Goal: Task Accomplishment & Management: Complete application form

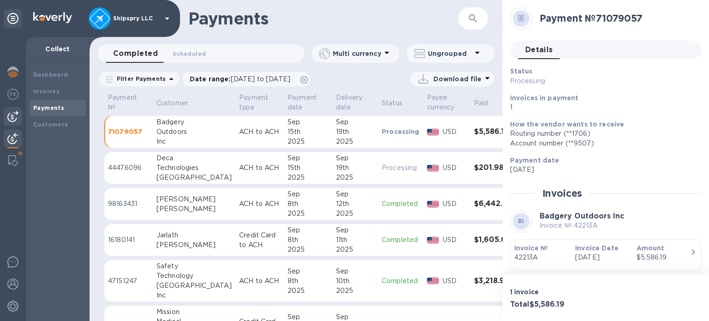
click at [9, 115] on img at bounding box center [12, 116] width 11 height 11
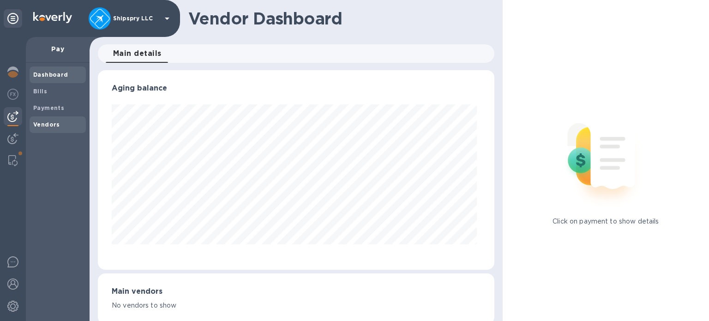
scroll to position [199, 393]
click at [44, 124] on b "Vendors" at bounding box center [46, 124] width 27 height 7
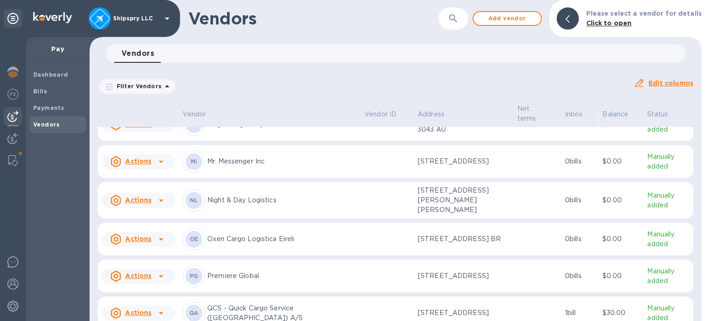
scroll to position [2414, 0]
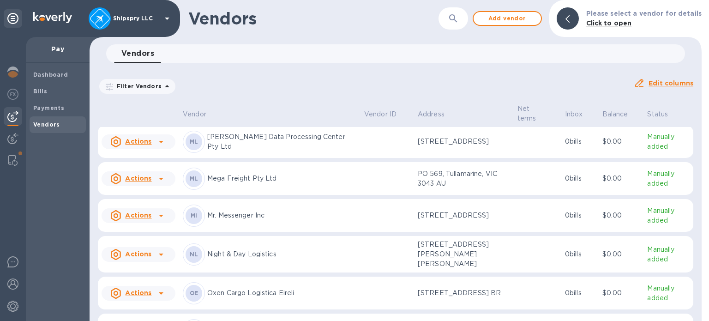
click at [151, 151] on div "Actions" at bounding box center [139, 142] width 78 height 18
click at [143, 216] on b "Add new bill" at bounding box center [148, 216] width 43 height 7
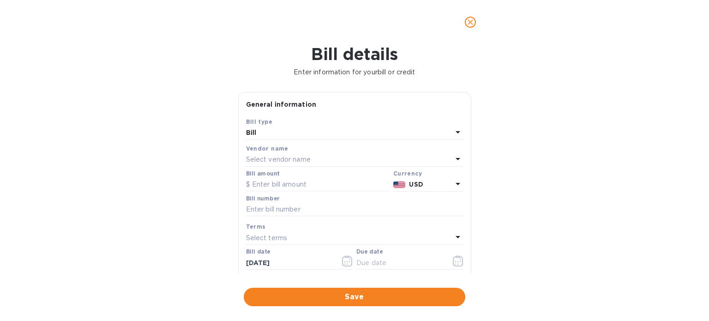
type input "[DATE]"
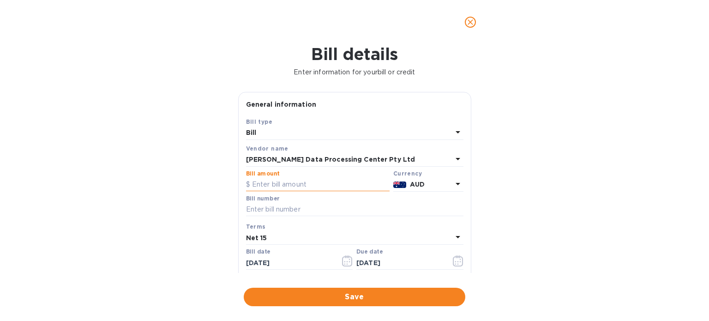
click at [276, 185] on input "text" at bounding box center [318, 185] width 144 height 14
type input "16,400"
paste input "[DATE]"
type input "[DATE]"
click at [346, 262] on icon "button" at bounding box center [347, 260] width 11 height 11
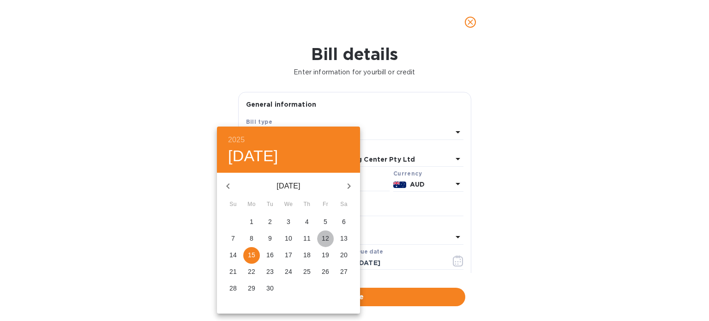
click at [327, 238] on span "12" at bounding box center [325, 238] width 17 height 9
type input "[DATE]"
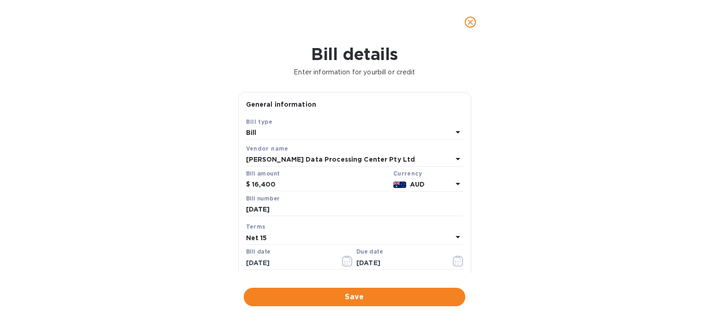
click at [290, 231] on div "Terms" at bounding box center [355, 227] width 218 height 10
click at [289, 241] on div "Net 15" at bounding box center [349, 237] width 206 height 13
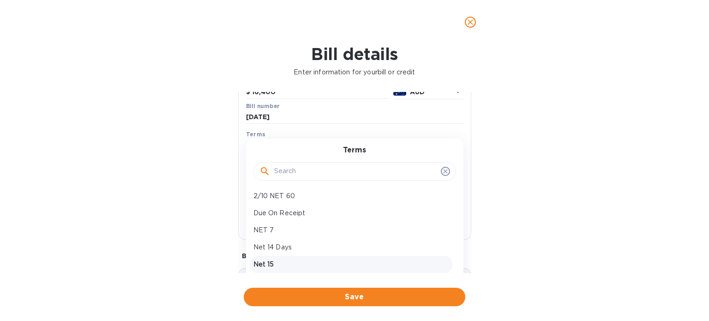
scroll to position [92, 0]
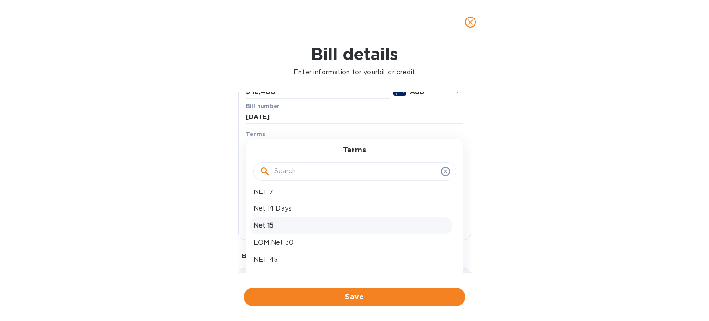
click at [275, 225] on p "Net 15" at bounding box center [351, 226] width 195 height 10
type input "[DATE]"
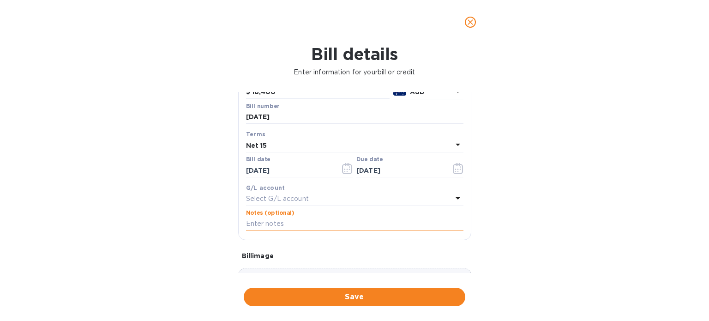
click at [303, 221] on input "text" at bounding box center [355, 224] width 218 height 14
click at [249, 186] on b "G/L account" at bounding box center [265, 187] width 39 height 7
click at [257, 199] on p "Select G/L account" at bounding box center [277, 199] width 63 height 10
click at [270, 267] on div "Accounts Payable AccountsPayable" at bounding box center [351, 256] width 203 height 27
click at [265, 224] on input "text" at bounding box center [355, 224] width 218 height 14
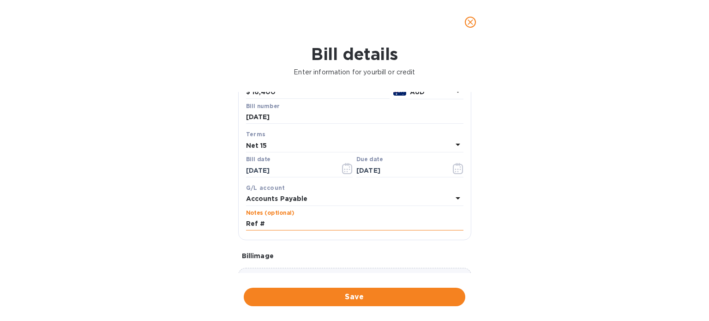
click at [288, 226] on input "Ref #" at bounding box center [355, 224] width 218 height 14
paste input "[DATE]"
type input "Ref # [DATE]"
click at [266, 249] on div "Bill image" at bounding box center [354, 256] width 233 height 17
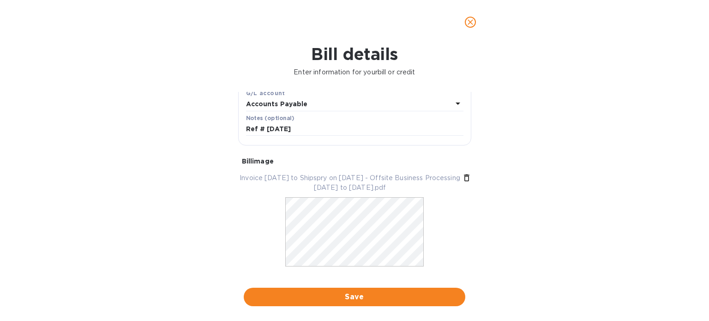
scroll to position [203, 0]
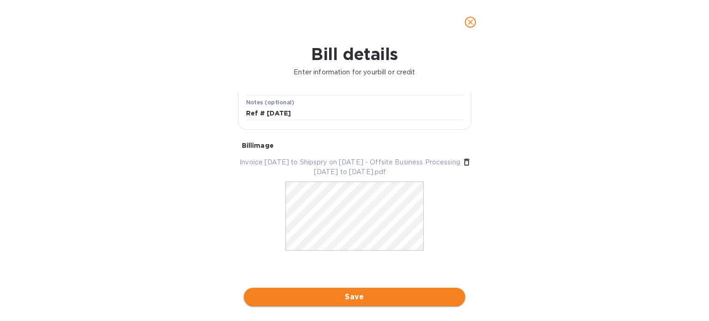
click at [356, 299] on span "Save" at bounding box center [354, 296] width 207 height 11
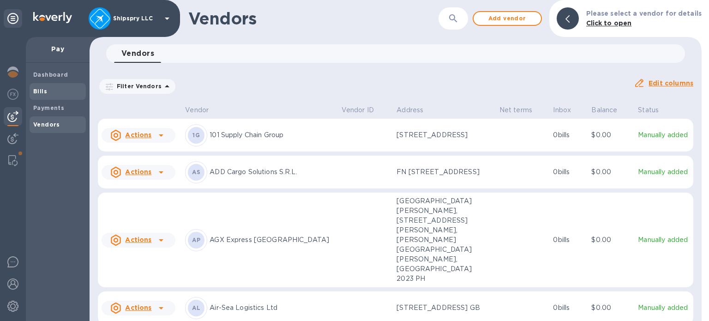
click at [38, 96] on div "Bills" at bounding box center [58, 91] width 56 height 17
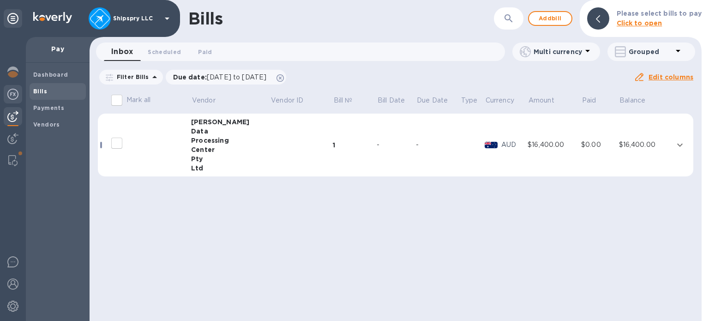
click at [13, 91] on img at bounding box center [12, 94] width 11 height 11
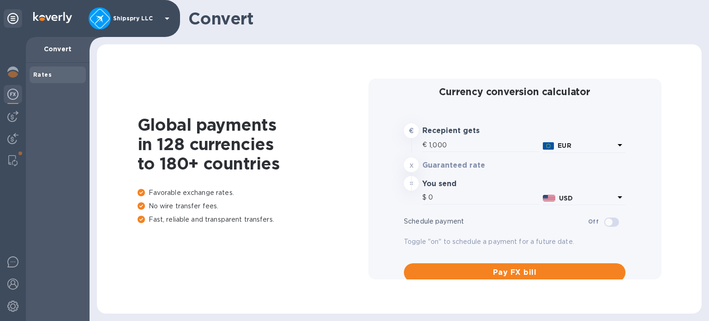
type input "1,184.31"
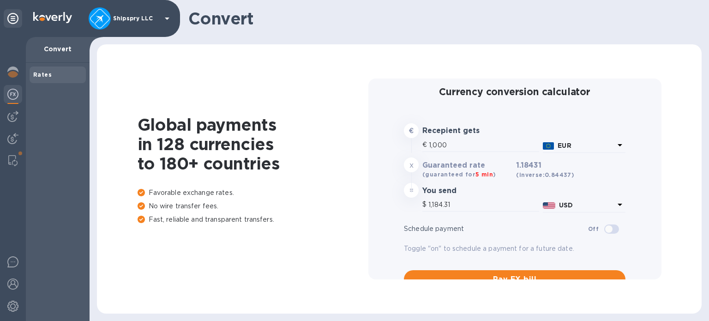
click at [562, 145] on b "EUR" at bounding box center [564, 145] width 13 height 7
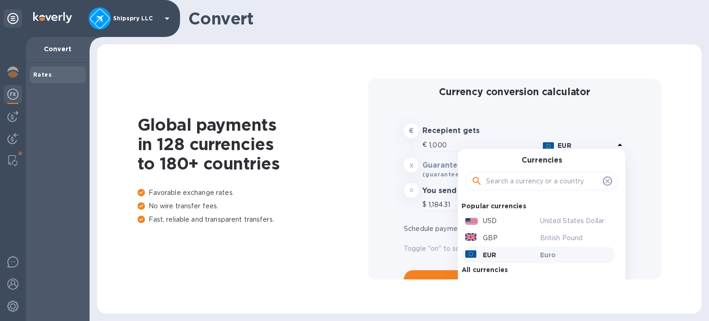
click at [509, 182] on input "text" at bounding box center [542, 181] width 113 height 14
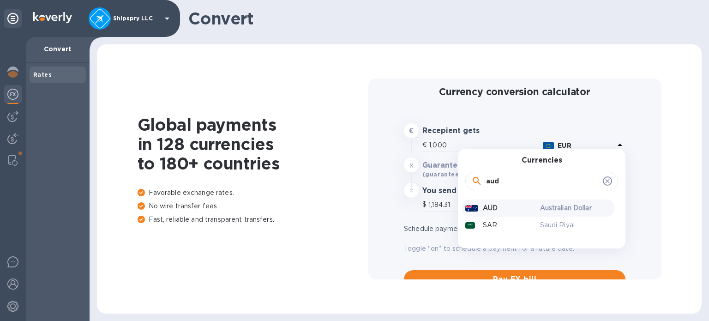
type input "aud"
click at [491, 202] on div "AUD" at bounding box center [501, 207] width 75 height 13
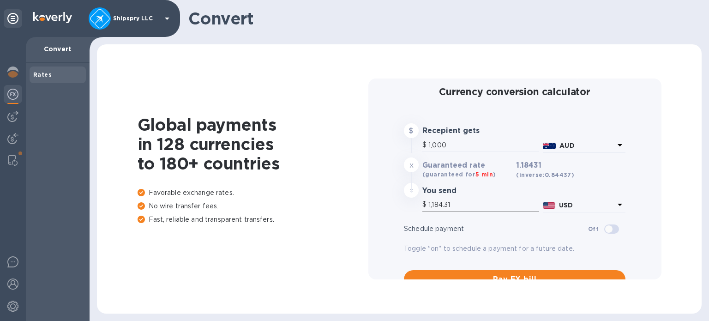
type input "670.1"
drag, startPoint x: 459, startPoint y: 147, endPoint x: 320, endPoint y: 118, distance: 141.7
click at [354, 144] on div "Global payments in 128 currencies to 180+ countries Favorable exchange rates. N…" at bounding box center [399, 179] width 586 height 251
type input "1"
type input "0.67"
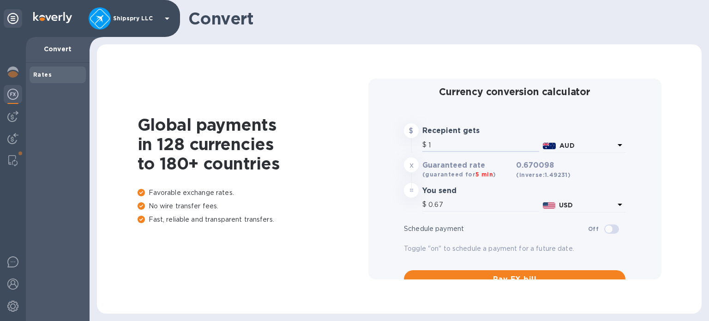
type input "16"
type input "10.72"
type input "164"
type input "109.9"
type input "1,640"
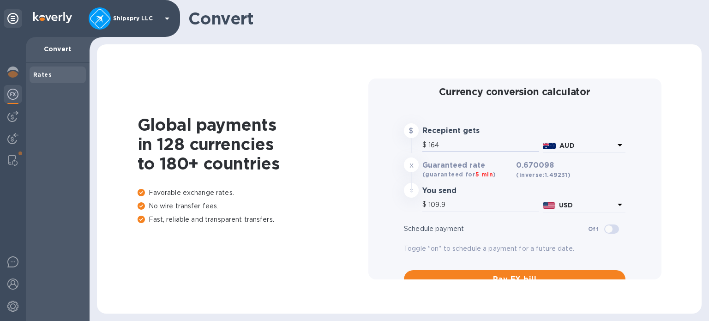
type input "1,098.96"
type input "16,400"
type input "10,989.61"
type input "16,400"
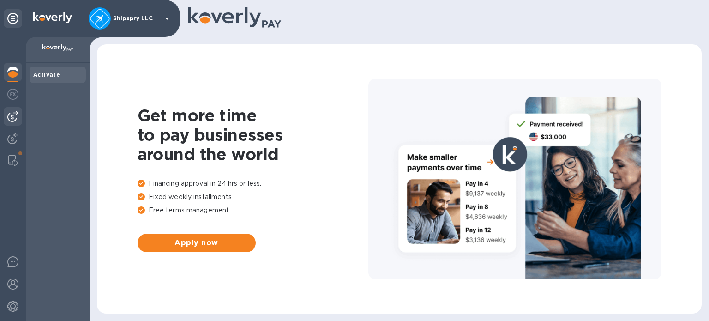
click at [18, 115] on div at bounding box center [13, 116] width 18 height 18
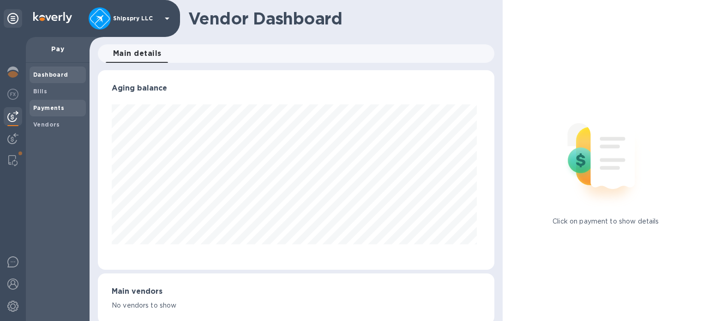
scroll to position [199, 393]
click at [48, 104] on span "Payments" at bounding box center [48, 107] width 31 height 9
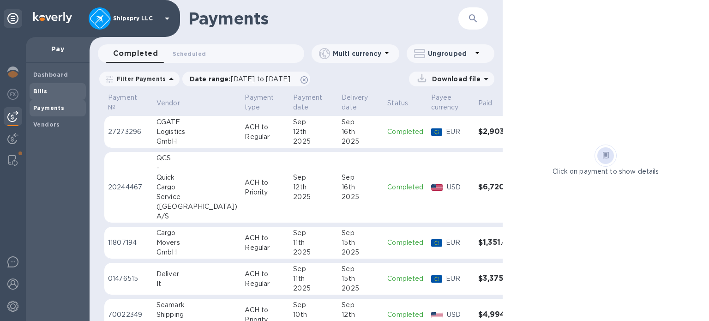
click at [53, 92] on span "Bills" at bounding box center [57, 91] width 49 height 9
